Goal: Information Seeking & Learning: Learn about a topic

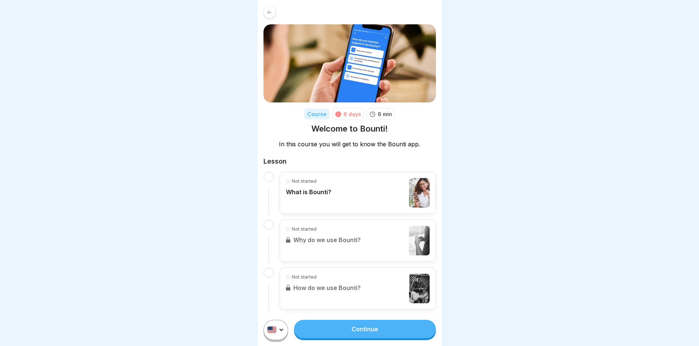
click at [367, 335] on link "Continue" at bounding box center [365, 329] width 142 height 18
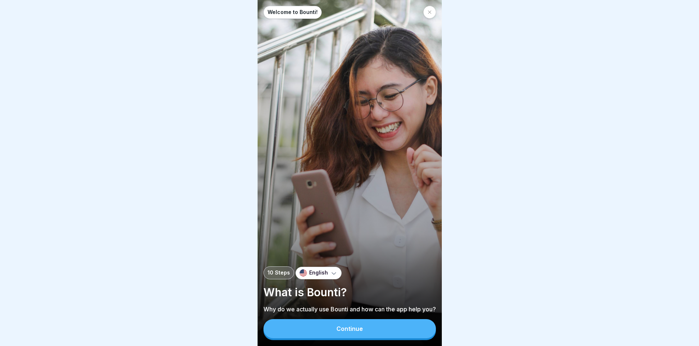
click at [361, 331] on button "Continue" at bounding box center [350, 328] width 173 height 19
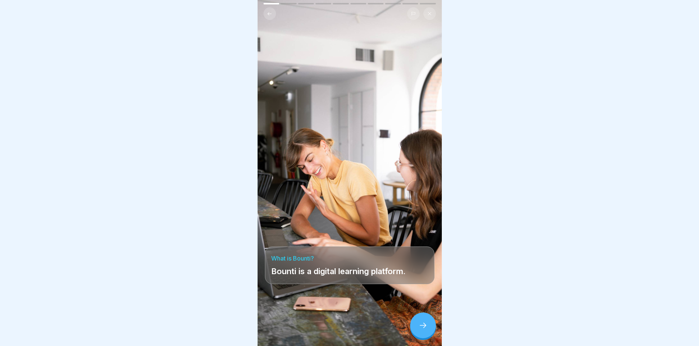
click at [420, 330] on icon at bounding box center [423, 325] width 9 height 9
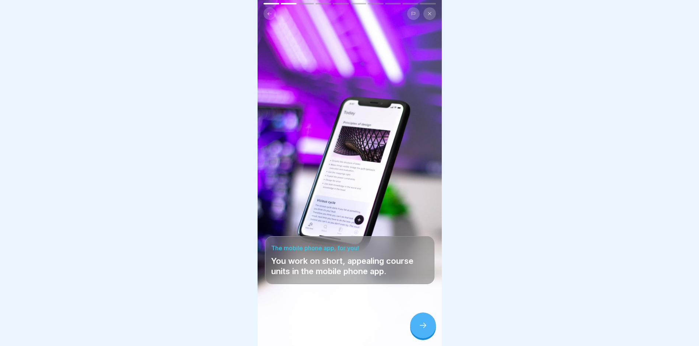
click at [423, 330] on icon at bounding box center [423, 325] width 9 height 9
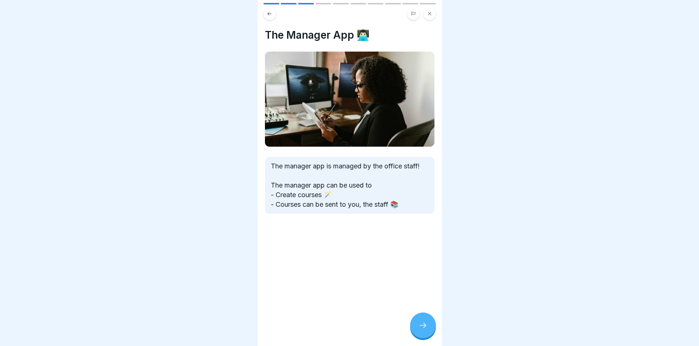
click at [423, 330] on icon at bounding box center [423, 325] width 9 height 9
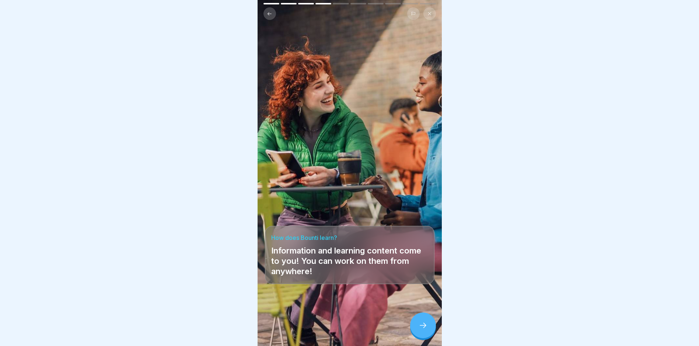
click at [423, 330] on icon at bounding box center [423, 325] width 9 height 9
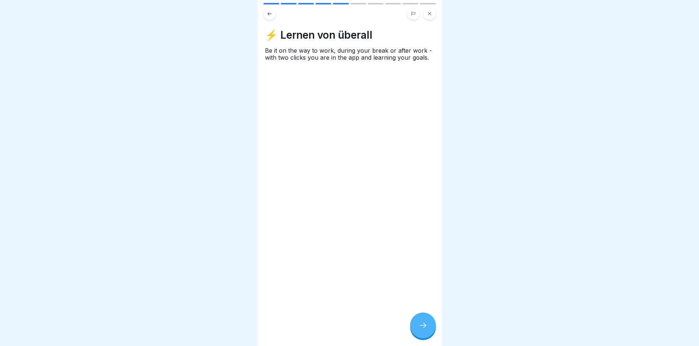
click at [423, 330] on icon at bounding box center [423, 325] width 9 height 9
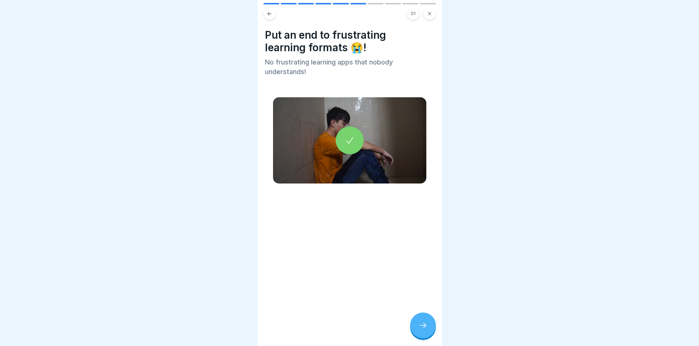
click at [423, 330] on icon at bounding box center [423, 325] width 9 height 9
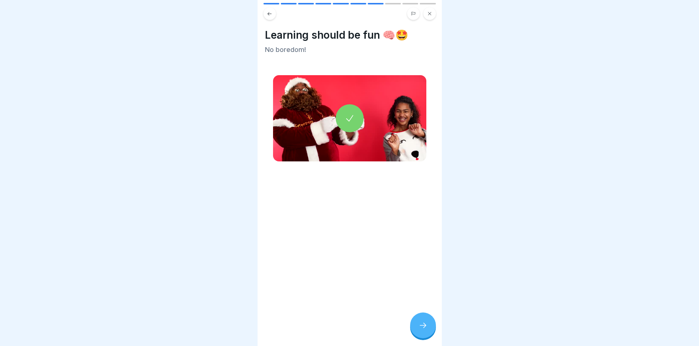
click at [423, 330] on icon at bounding box center [423, 325] width 9 height 9
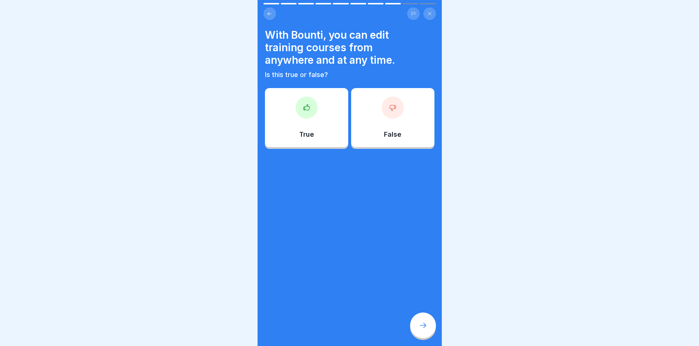
click at [423, 330] on icon at bounding box center [423, 325] width 9 height 9
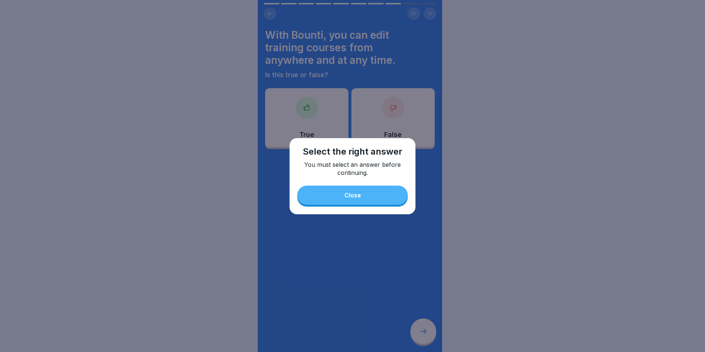
click at [374, 191] on button "Close" at bounding box center [352, 194] width 111 height 19
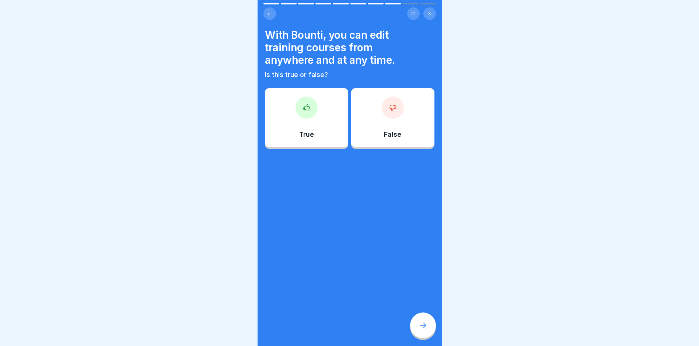
click at [312, 111] on div at bounding box center [307, 108] width 22 height 22
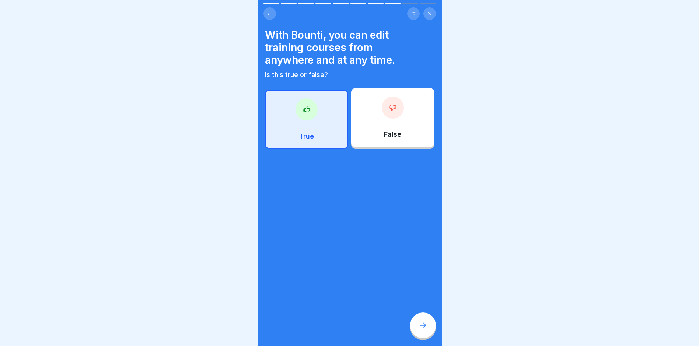
click at [299, 133] on p "True" at bounding box center [306, 136] width 15 height 8
click at [303, 111] on icon at bounding box center [306, 109] width 7 height 7
click at [290, 112] on div "True" at bounding box center [306, 119] width 83 height 59
click at [303, 112] on icon at bounding box center [306, 109] width 7 height 7
click at [310, 114] on div at bounding box center [307, 109] width 22 height 22
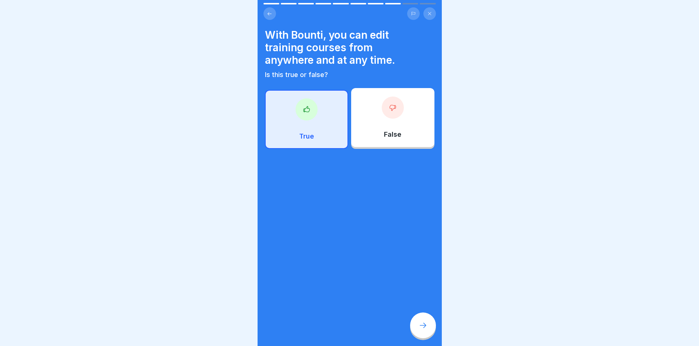
click at [324, 136] on div "True" at bounding box center [306, 119] width 83 height 59
click at [423, 330] on icon at bounding box center [423, 325] width 9 height 9
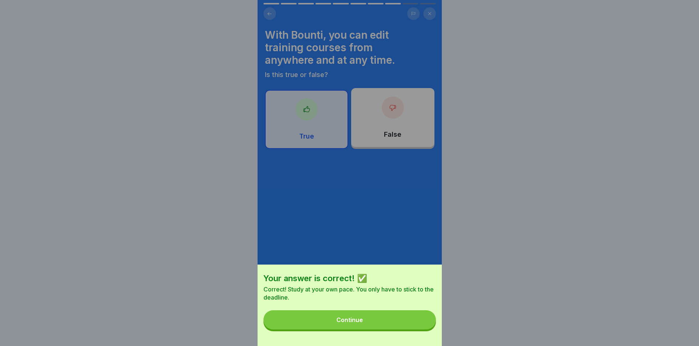
click at [380, 325] on button "Continue" at bounding box center [350, 319] width 173 height 19
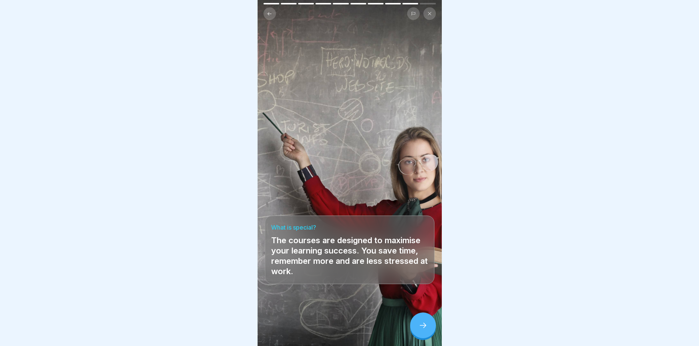
click at [420, 330] on icon at bounding box center [423, 325] width 9 height 9
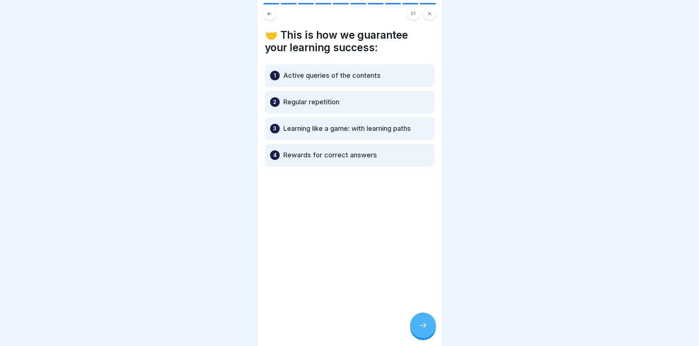
click at [417, 328] on div at bounding box center [423, 326] width 26 height 26
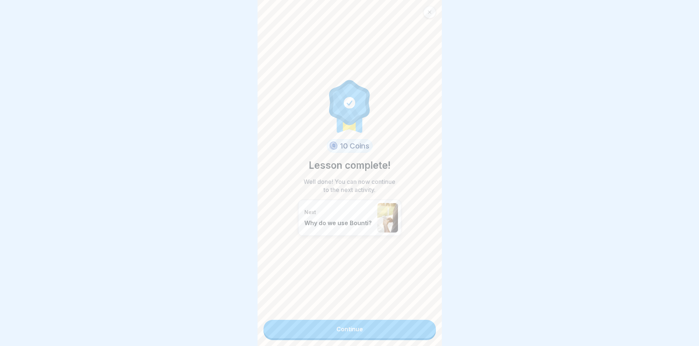
click at [348, 330] on link "Continue" at bounding box center [350, 329] width 173 height 18
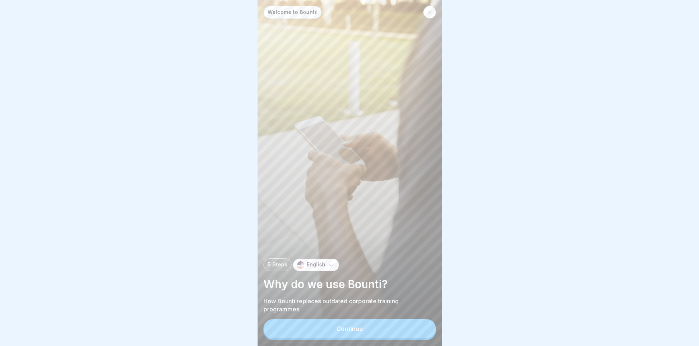
click at [348, 330] on button "Continue" at bounding box center [350, 328] width 173 height 19
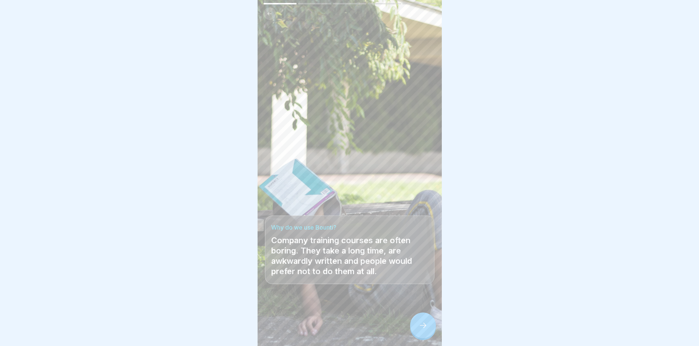
click at [423, 330] on icon at bounding box center [423, 325] width 9 height 9
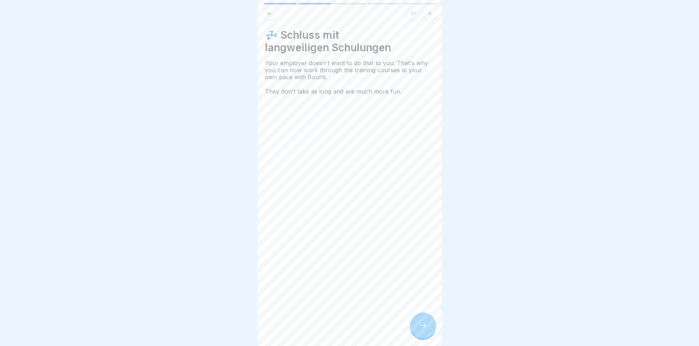
click at [423, 330] on icon at bounding box center [423, 325] width 9 height 9
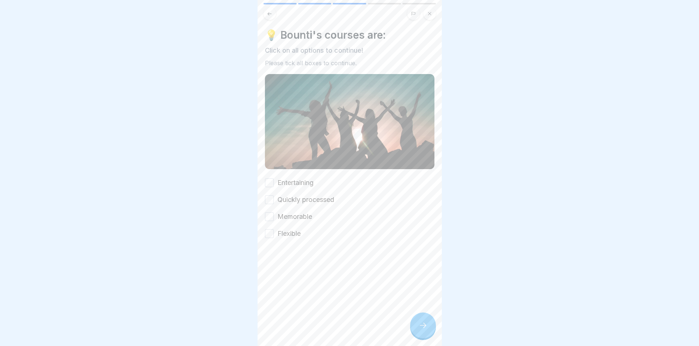
drag, startPoint x: 273, startPoint y: 181, endPoint x: 274, endPoint y: 190, distance: 8.9
click at [272, 184] on button "Entertaining" at bounding box center [269, 182] width 9 height 9
click at [275, 202] on div "Entertaining Quickly processed Memorable Flexible" at bounding box center [350, 208] width 170 height 60
click at [271, 214] on button "Memorable" at bounding box center [269, 216] width 9 height 9
click at [271, 196] on div "Quickly processed" at bounding box center [299, 200] width 69 height 10
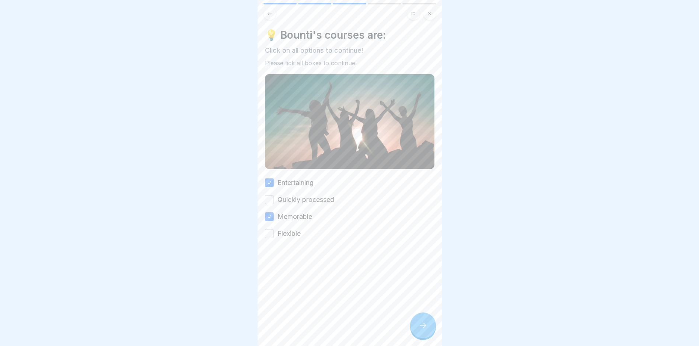
click at [271, 198] on button "Quickly processed" at bounding box center [269, 199] width 9 height 9
click at [269, 232] on button "Flexible" at bounding box center [269, 233] width 9 height 9
click at [422, 330] on icon at bounding box center [423, 325] width 9 height 9
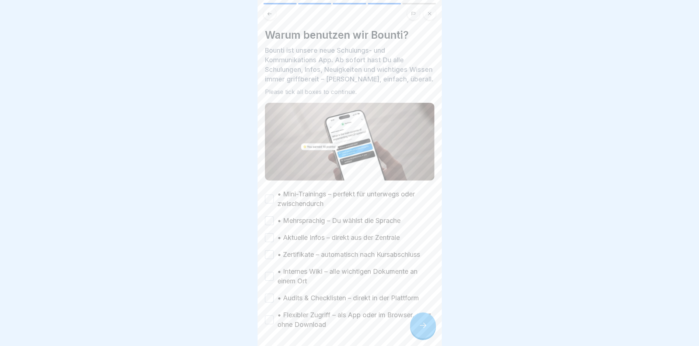
click at [420, 330] on icon at bounding box center [423, 325] width 9 height 9
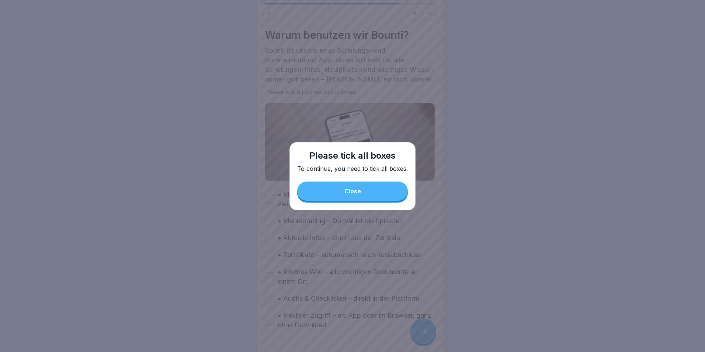
click at [382, 194] on button "Close" at bounding box center [352, 190] width 111 height 19
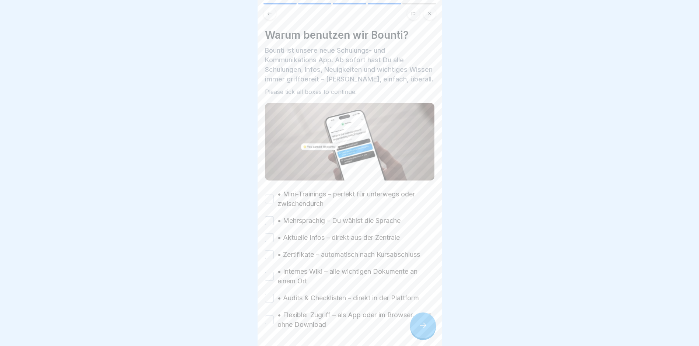
click at [272, 196] on button "• Mini-Trainings – perfekt für unterwegs oder zwischendurch" at bounding box center [269, 199] width 9 height 9
click at [273, 226] on div "• Mini-Trainings – perfekt für unterwegs oder zwischendurch • Mehrsprachig – Du…" at bounding box center [350, 259] width 170 height 140
click at [270, 216] on button "• Mehrsprachig – Du wählst die Sprache" at bounding box center [269, 220] width 9 height 9
click at [269, 236] on button "• Aktuelle Infos – direkt aus der Zentrale" at bounding box center [269, 237] width 9 height 9
click at [269, 253] on button "• Zertifikate – automatisch nach Kursabschluss" at bounding box center [269, 254] width 9 height 9
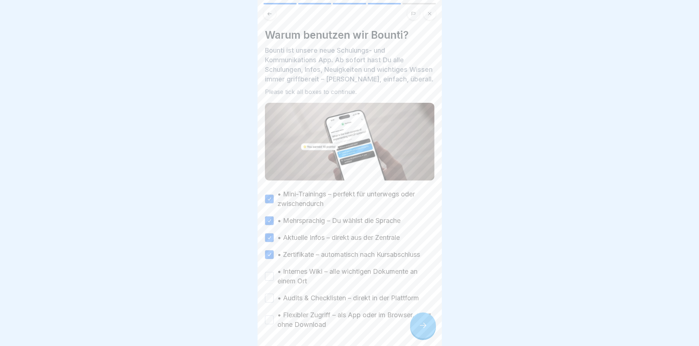
click at [270, 275] on button "• Internes Wiki – alle wichtigen Dokumente an einem Ort" at bounding box center [269, 276] width 9 height 9
drag, startPoint x: 270, startPoint y: 298, endPoint x: 273, endPoint y: 302, distance: 5.0
click at [271, 298] on button "• Audits & Checklisten – direkt in der Plattform" at bounding box center [269, 298] width 9 height 9
click at [274, 322] on div "• Flexibler Zugriff – als App oder im Browser, ganz ohne Download" at bounding box center [350, 319] width 170 height 19
click at [271, 316] on button "• Flexibler Zugriff – als App oder im Browser, ganz ohne Download" at bounding box center [269, 320] width 9 height 9
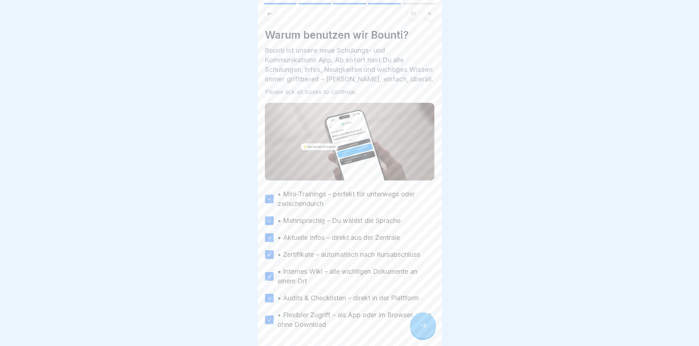
click at [422, 330] on icon at bounding box center [423, 325] width 9 height 9
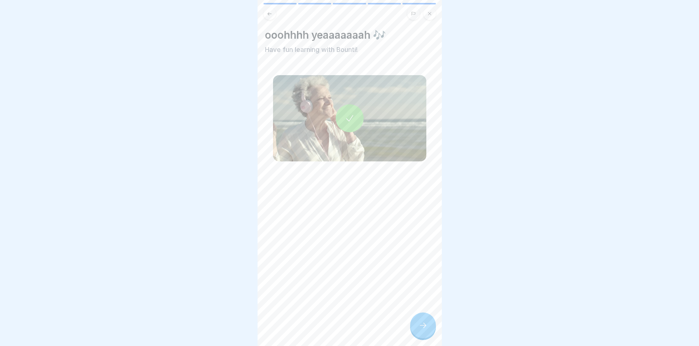
click at [419, 330] on icon at bounding box center [423, 325] width 9 height 9
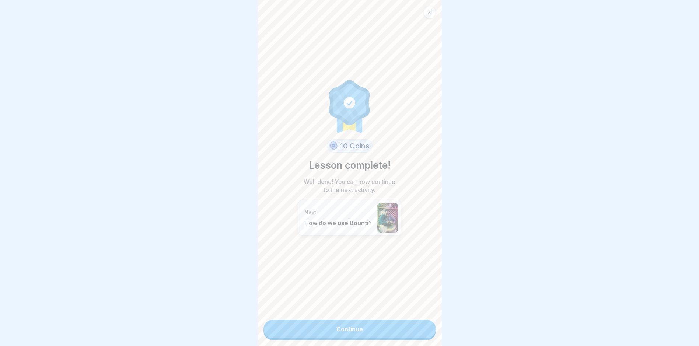
click at [387, 327] on link "Continue" at bounding box center [350, 329] width 173 height 18
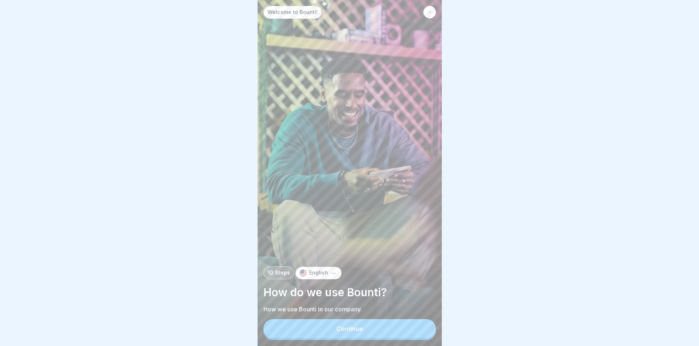
click at [386, 333] on button "Continue" at bounding box center [350, 328] width 173 height 19
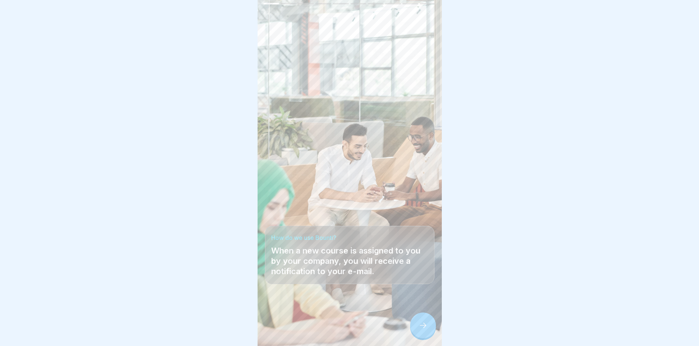
click at [420, 330] on icon at bounding box center [423, 325] width 9 height 9
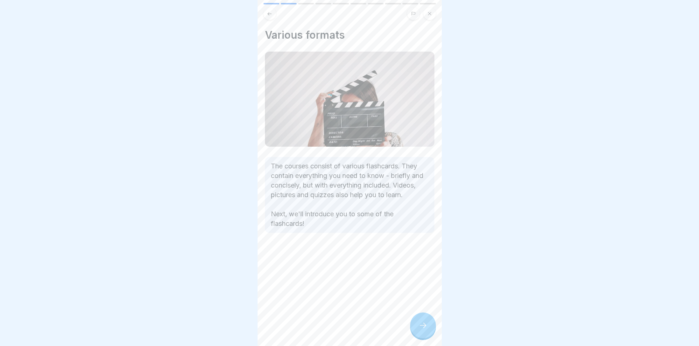
click at [419, 330] on icon at bounding box center [423, 325] width 9 height 9
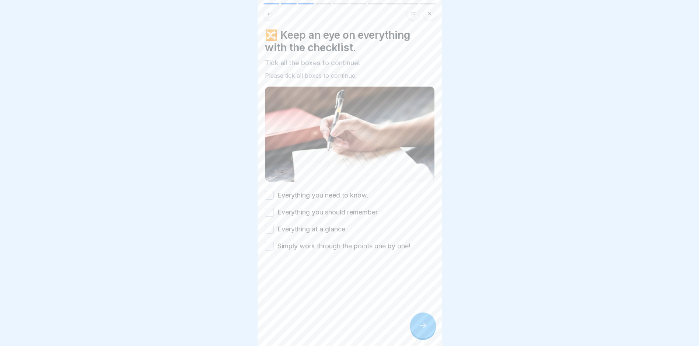
click at [278, 193] on label "Everything you need to know." at bounding box center [323, 196] width 91 height 10
click at [274, 193] on button "Everything you need to know." at bounding box center [269, 195] width 9 height 9
click at [273, 208] on button "Everything you should remember." at bounding box center [269, 212] width 9 height 9
click at [267, 225] on button "Everything at a glance." at bounding box center [269, 229] width 9 height 9
click at [269, 243] on button "Simply work through the points one by one!" at bounding box center [269, 246] width 9 height 9
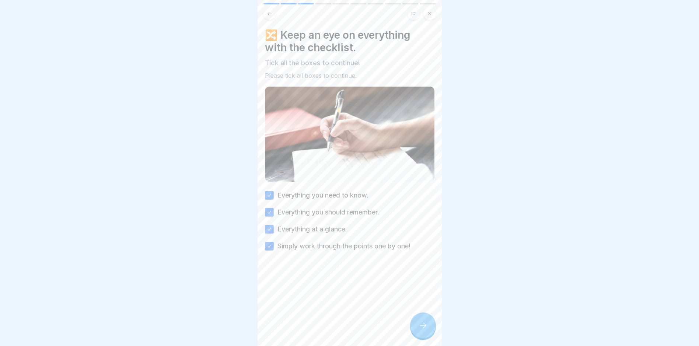
click at [422, 329] on icon at bounding box center [423, 325] width 9 height 9
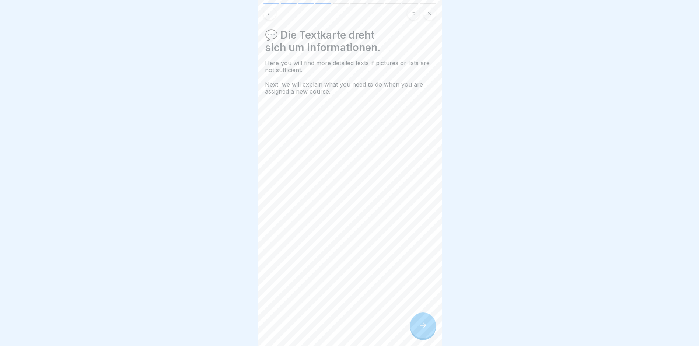
click at [422, 324] on div at bounding box center [423, 326] width 26 height 26
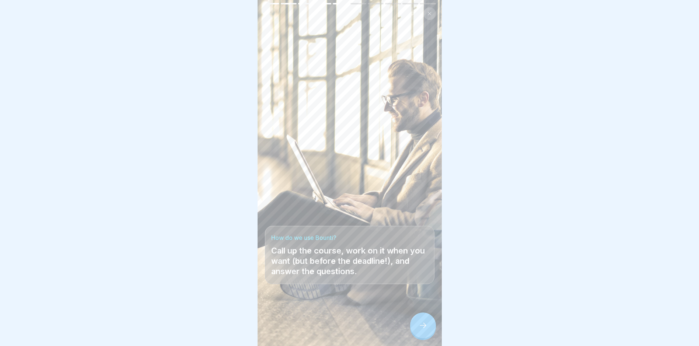
click at [422, 324] on div at bounding box center [423, 326] width 26 height 26
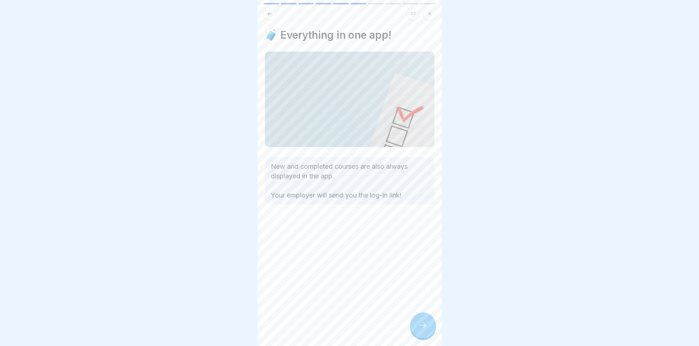
click at [425, 338] on div at bounding box center [423, 326] width 26 height 26
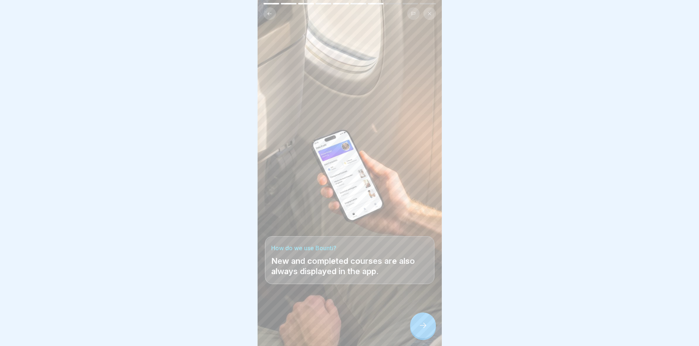
click at [426, 330] on icon at bounding box center [423, 325] width 9 height 9
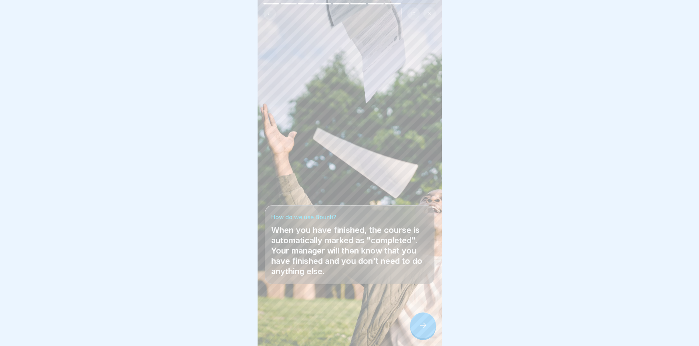
click at [426, 330] on icon at bounding box center [423, 325] width 9 height 9
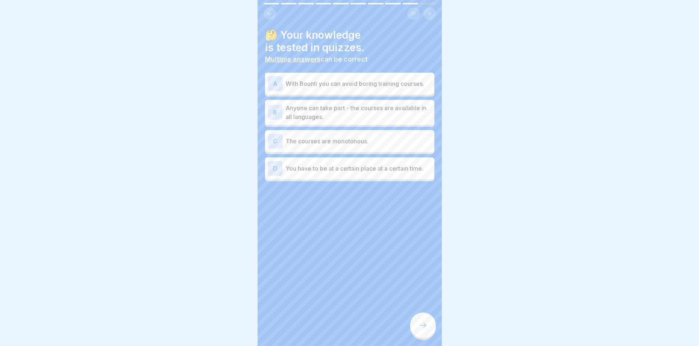
click at [271, 88] on div "A" at bounding box center [275, 83] width 15 height 15
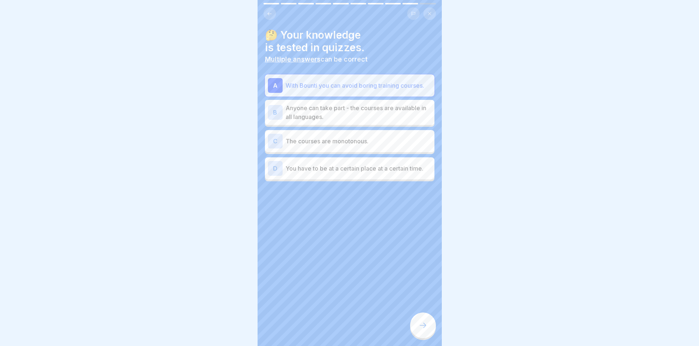
click at [279, 113] on div "B" at bounding box center [275, 112] width 15 height 15
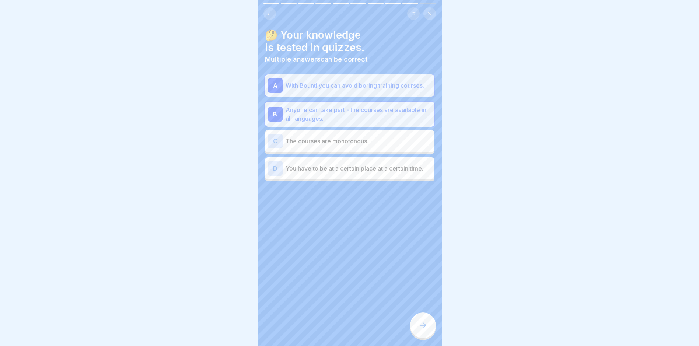
click at [420, 327] on div at bounding box center [423, 326] width 26 height 26
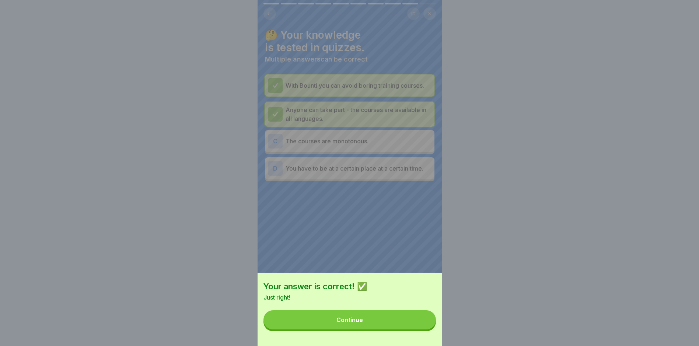
click at [389, 321] on button "Continue" at bounding box center [350, 319] width 173 height 19
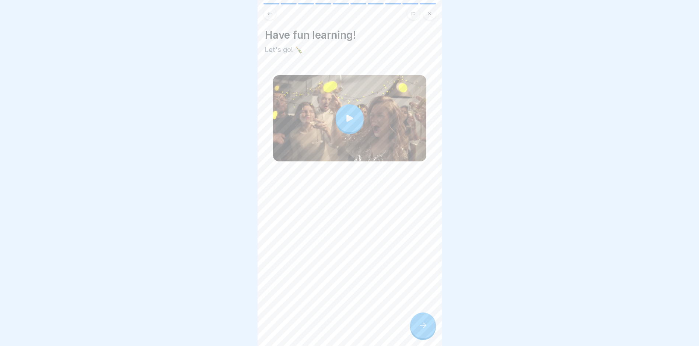
click at [426, 325] on div at bounding box center [423, 326] width 26 height 26
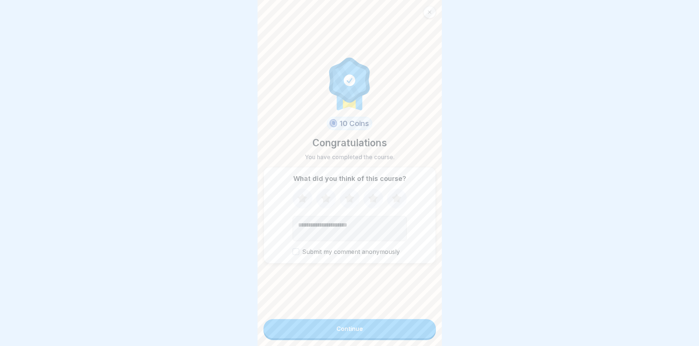
click at [343, 332] on div "Continue" at bounding box center [350, 329] width 27 height 7
